Goal: Task Accomplishment & Management: Complete application form

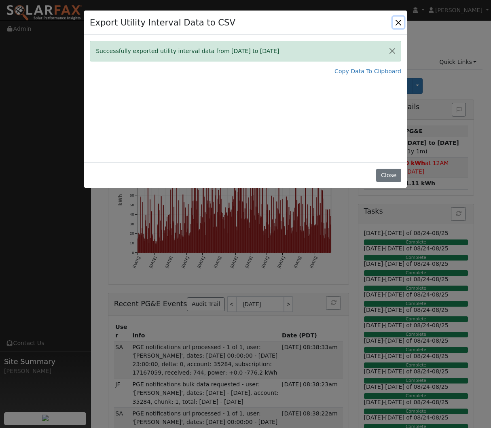
click at [396, 23] on button "Close" at bounding box center [398, 22] width 11 height 11
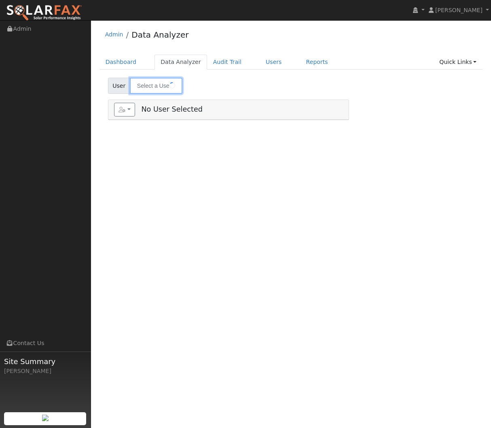
type input "[PERSON_NAME]"
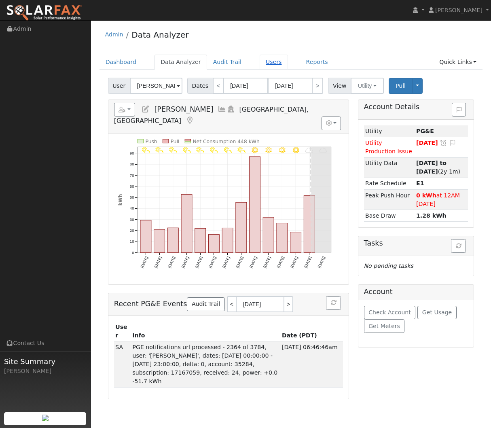
click at [260, 63] on link "Users" at bounding box center [274, 62] width 28 height 15
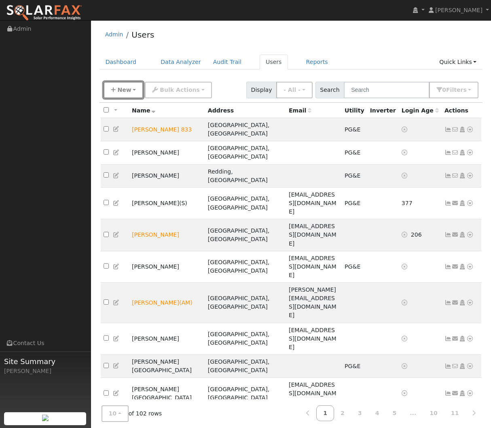
click at [136, 90] on button "New" at bounding box center [124, 90] width 40 height 17
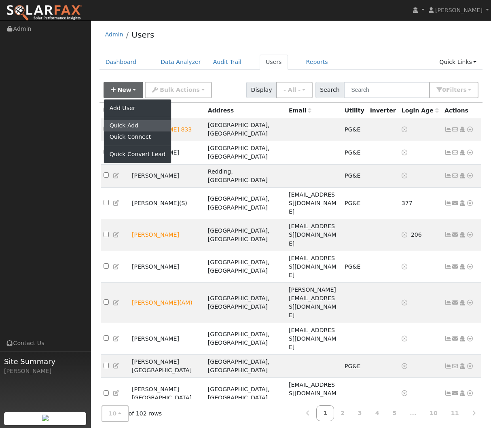
click at [136, 125] on link "Quick Add" at bounding box center [137, 125] width 67 height 11
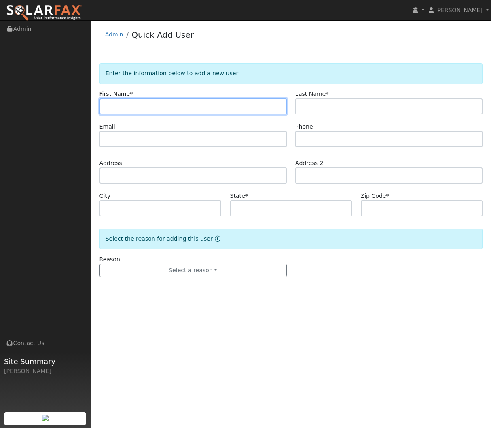
click at [126, 110] on input "text" at bounding box center [192, 106] width 187 height 16
click at [214, 102] on input "text" at bounding box center [192, 106] width 187 height 16
paste input "Lucinda"
type input "Lucinda"
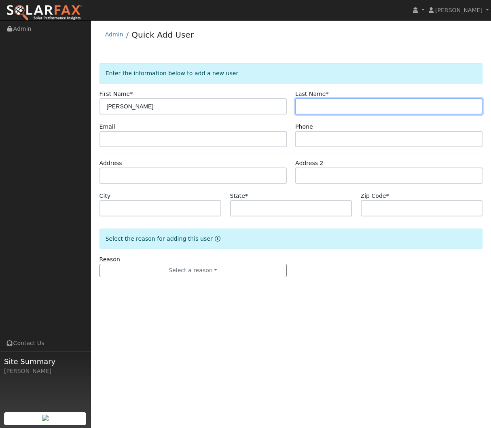
click at [314, 111] on input "text" at bounding box center [388, 106] width 187 height 16
click at [312, 107] on input "text" at bounding box center [388, 106] width 187 height 16
paste input "Brazil"
type input "Brazil"
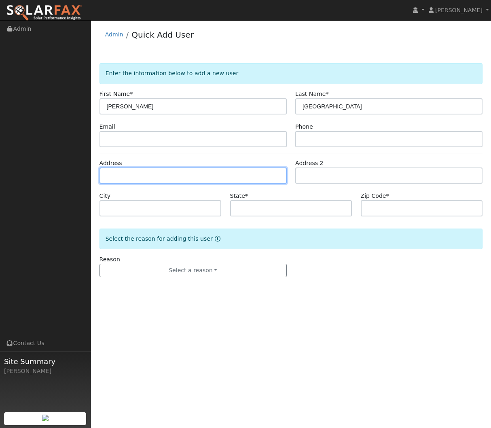
click at [222, 182] on input "text" at bounding box center [192, 175] width 187 height 16
type input "3316 Eaton Village Drive"
type input "Chico"
type input "CA"
type input "95973"
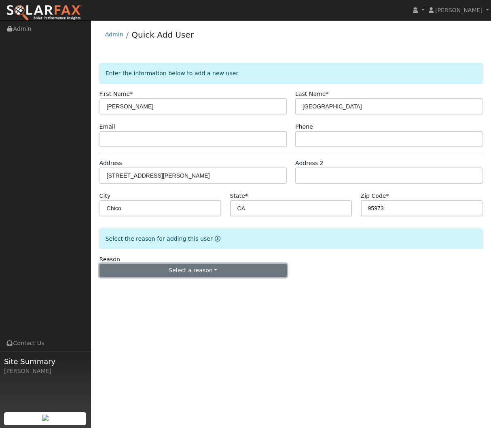
click at [207, 272] on button "Select a reason" at bounding box center [192, 271] width 187 height 14
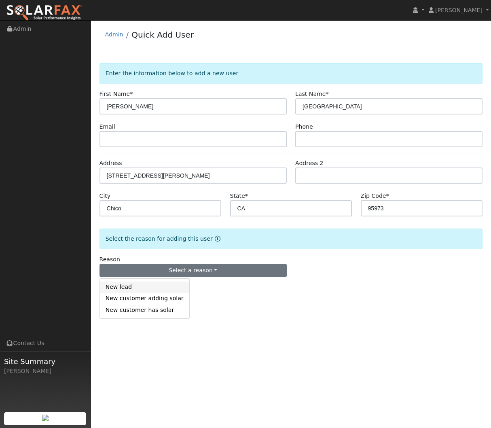
click at [158, 286] on link "New lead" at bounding box center [144, 286] width 89 height 11
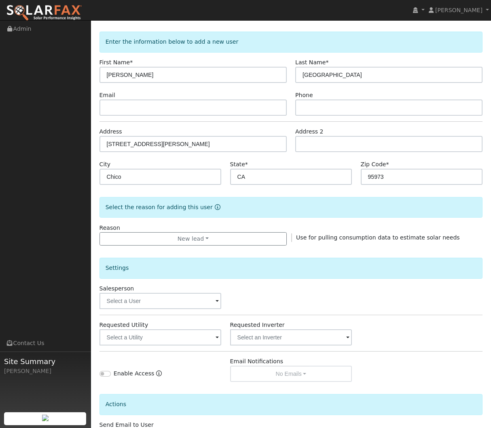
scroll to position [42, 0]
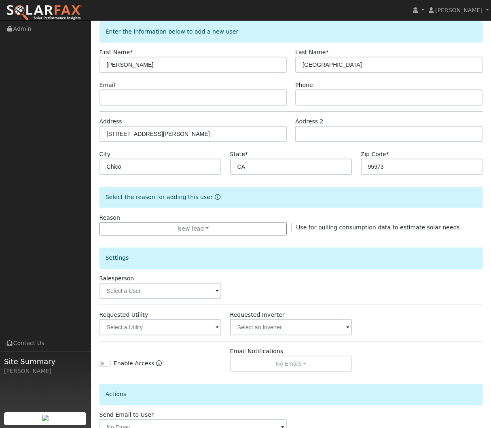
click at [216, 288] on span at bounding box center [217, 291] width 3 height 9
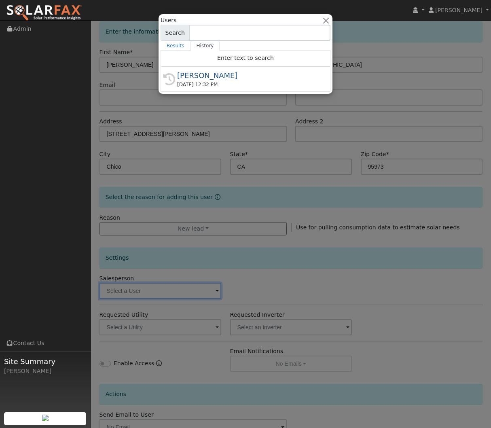
click at [265, 285] on div at bounding box center [245, 214] width 491 height 428
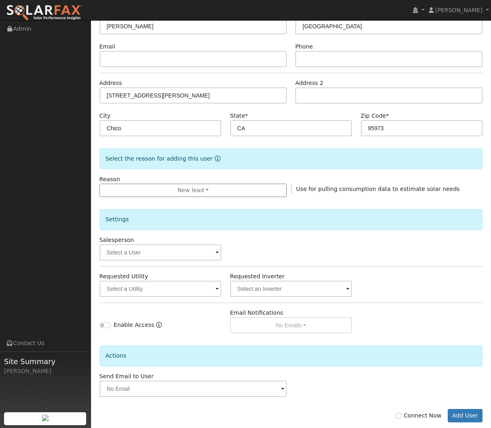
scroll to position [95, 0]
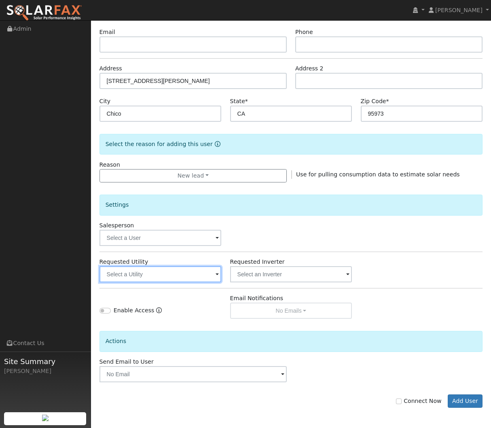
click at [204, 274] on input "text" at bounding box center [160, 274] width 122 height 16
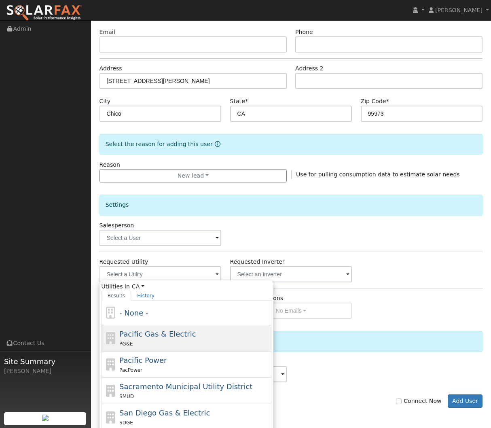
click at [183, 334] on span "Pacific Gas & Electric" at bounding box center [157, 334] width 76 height 8
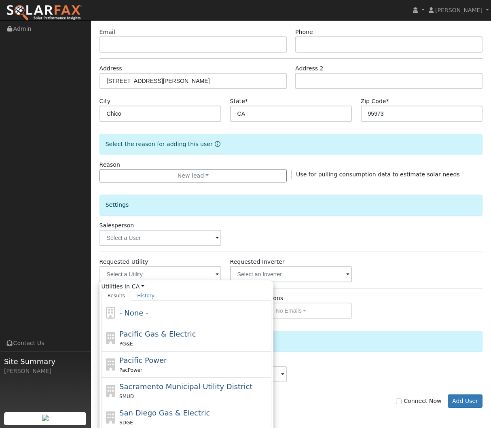
type input "Pacific Gas & Electric"
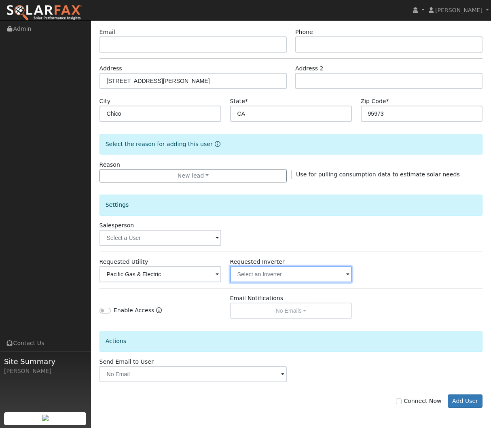
click at [222, 274] on input "text" at bounding box center [160, 274] width 122 height 16
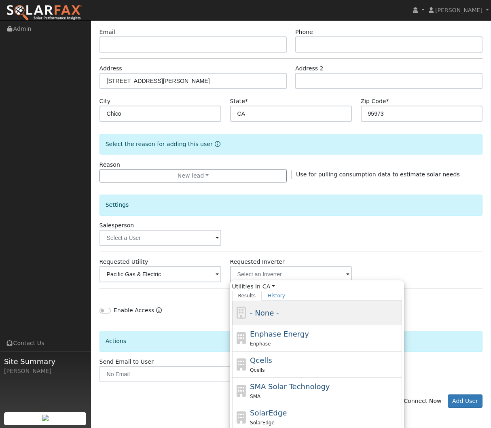
click at [299, 315] on div "- None -" at bounding box center [325, 312] width 150 height 11
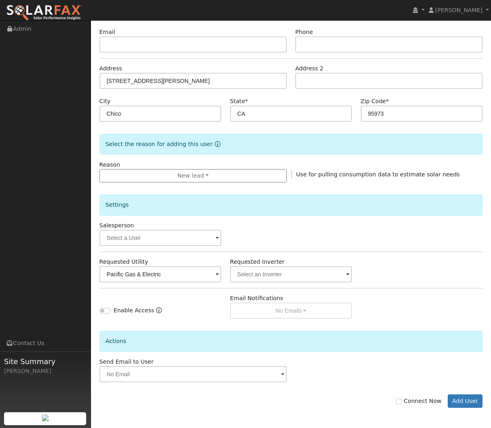
click at [384, 267] on div "Requested Utility Pacific Gas & Electric Requested Inverter" at bounding box center [291, 270] width 392 height 25
click at [222, 275] on input "text" at bounding box center [160, 275] width 122 height 16
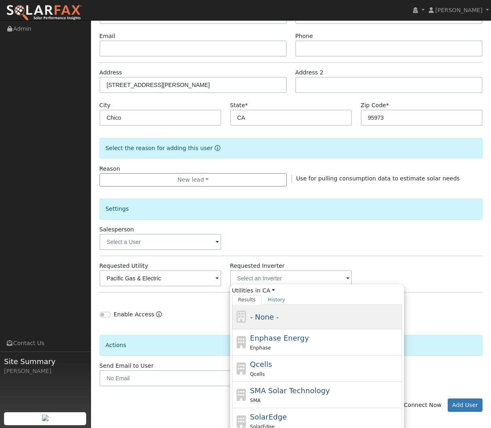
click at [264, 319] on span "- None -" at bounding box center [264, 317] width 29 height 8
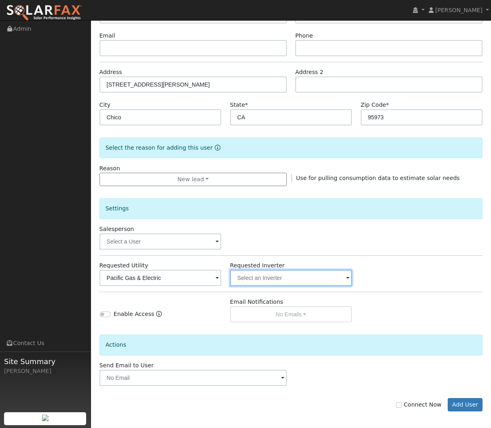
click at [222, 277] on input "text" at bounding box center [160, 278] width 122 height 16
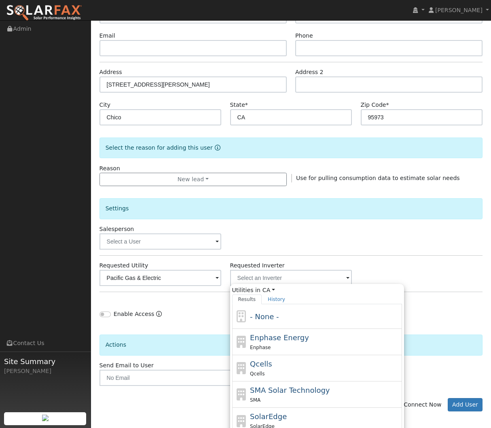
click at [417, 282] on div "Requested Utility Pacific Gas & Electric Requested Inverter Utilities in CA All…" at bounding box center [291, 273] width 392 height 25
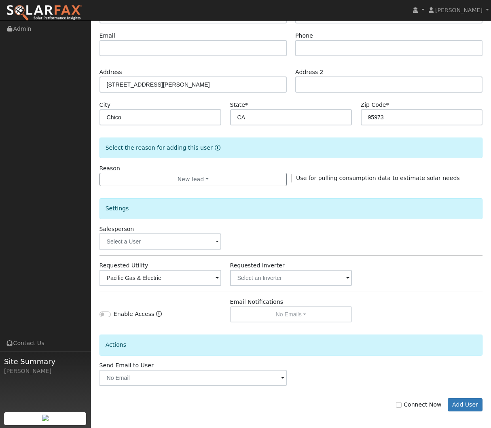
scroll to position [95, 0]
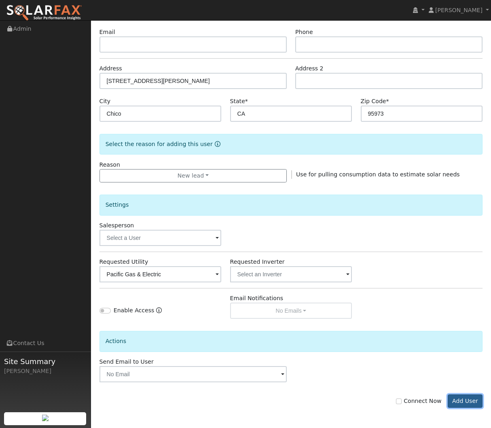
click at [457, 400] on button "Add User" at bounding box center [465, 401] width 35 height 14
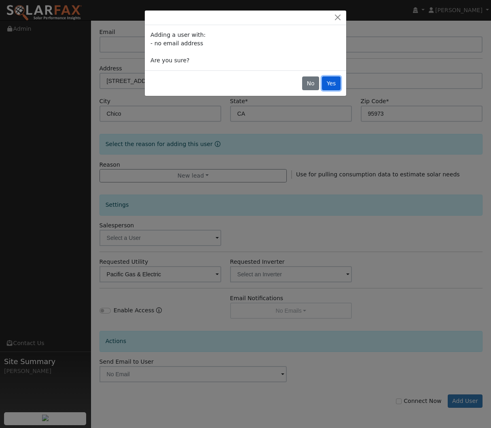
drag, startPoint x: 332, startPoint y: 86, endPoint x: 339, endPoint y: 95, distance: 11.0
click at [332, 86] on button "Yes" at bounding box center [331, 83] width 19 height 14
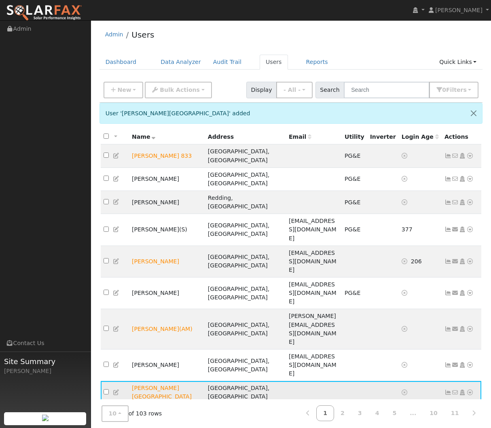
click at [106, 389] on input "checkbox" at bounding box center [106, 391] width 5 height 5
checkbox input "true"
click at [472, 389] on icon at bounding box center [469, 392] width 7 height 6
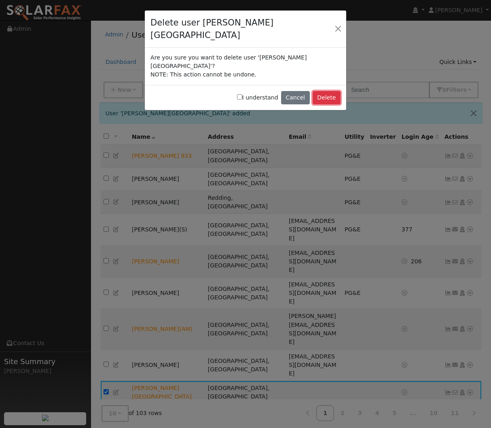
click at [325, 91] on button "Delete" at bounding box center [327, 98] width 28 height 14
click at [242, 94] on input "I understand" at bounding box center [239, 96] width 5 height 5
checkbox input "true"
click at [327, 91] on button "Delete" at bounding box center [327, 98] width 28 height 14
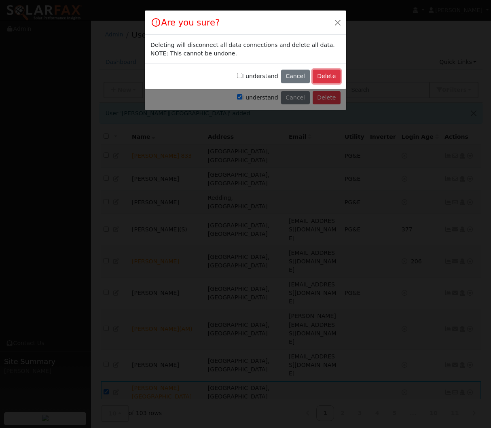
click at [328, 72] on button "Delete" at bounding box center [327, 77] width 28 height 14
drag, startPoint x: 246, startPoint y: 74, endPoint x: 331, endPoint y: 78, distance: 85.5
click at [250, 74] on label "I understand" at bounding box center [257, 76] width 41 height 8
click at [242, 74] on input "I understand" at bounding box center [239, 75] width 5 height 5
checkbox input "true"
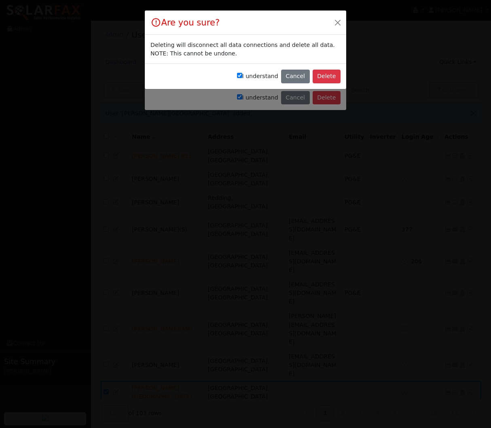
click at [344, 79] on div "I understand Cancel Delete" at bounding box center [245, 75] width 201 height 25
click at [335, 78] on button "Delete" at bounding box center [327, 77] width 28 height 14
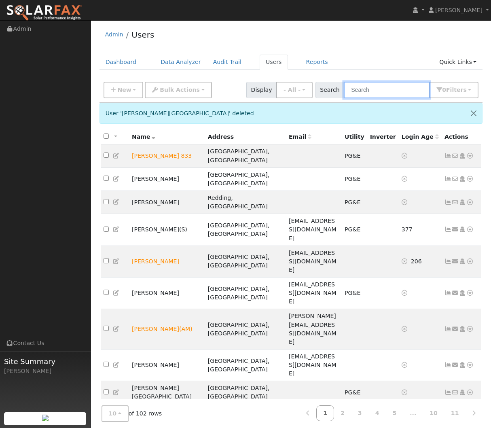
click at [403, 87] on input "text" at bounding box center [387, 90] width 86 height 17
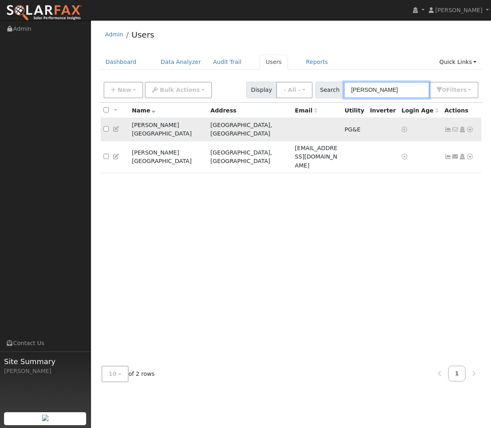
type input "[PERSON_NAME]"
click at [470, 127] on icon at bounding box center [469, 130] width 7 height 6
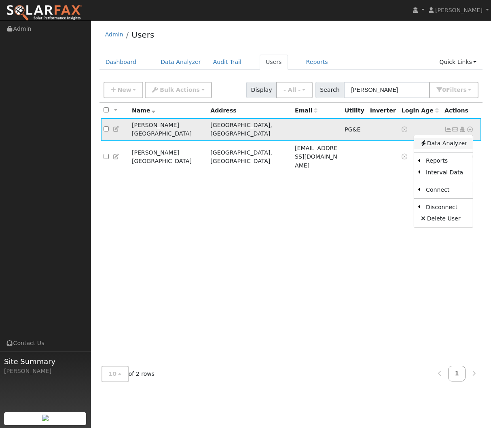
click at [443, 140] on link "Data Analyzer" at bounding box center [443, 143] width 59 height 11
